Goal: Transaction & Acquisition: Purchase product/service

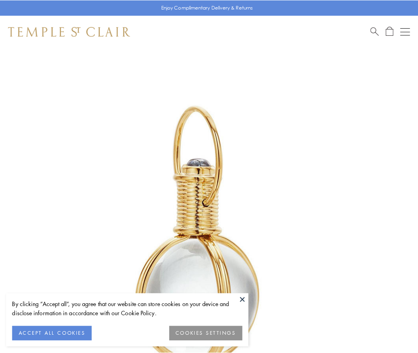
scroll to position [208, 0]
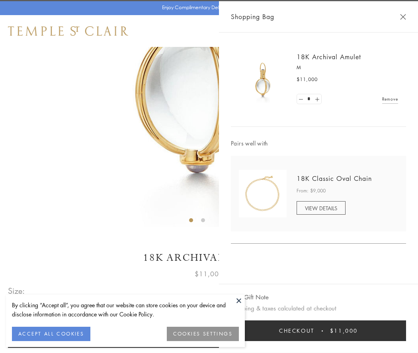
click at [318, 331] on button "Checkout $11,000" at bounding box center [318, 331] width 175 height 21
